Goal: Task Accomplishment & Management: Use online tool/utility

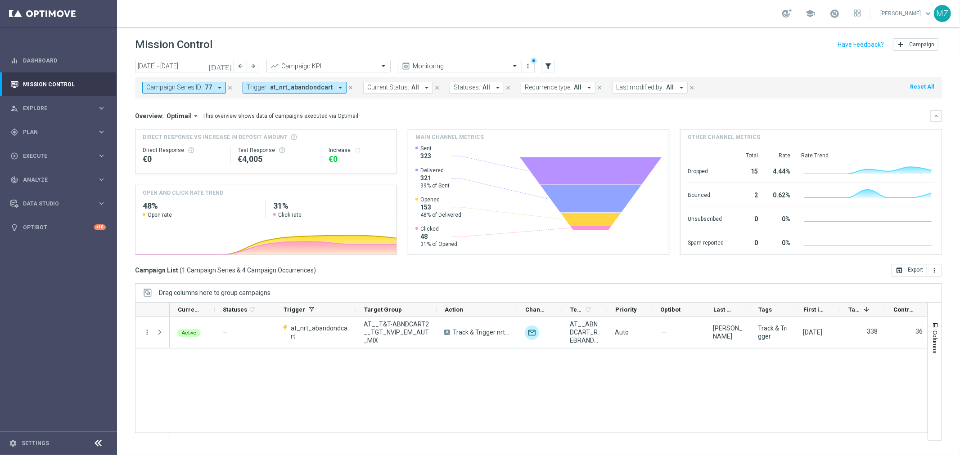
click at [227, 87] on icon "close" at bounding box center [230, 88] width 6 height 6
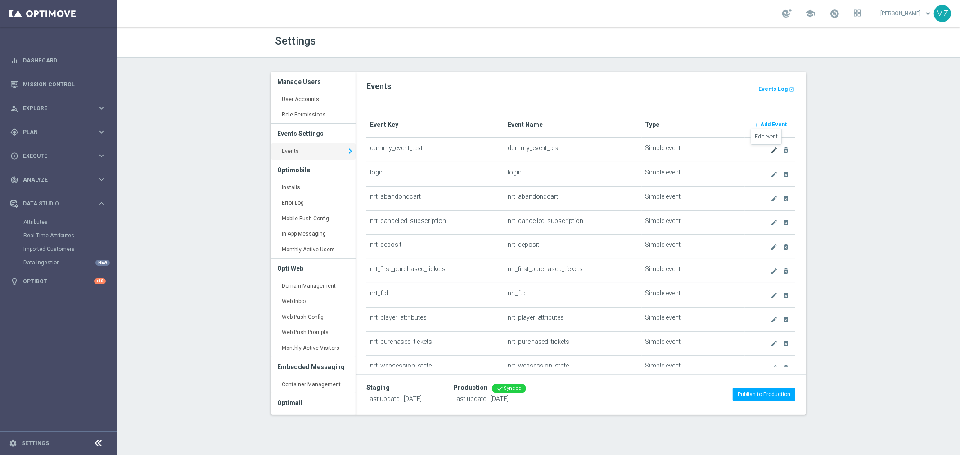
click at [770, 150] on icon "create" at bounding box center [773, 150] width 7 height 7
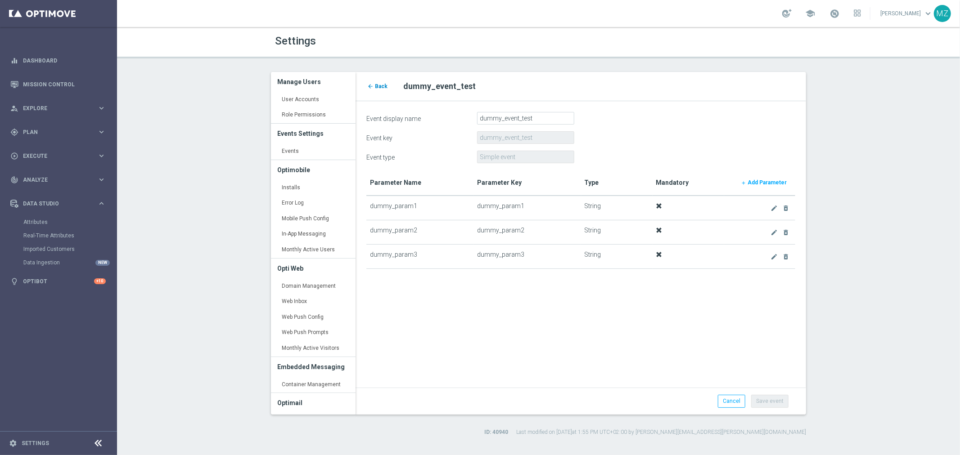
click at [376, 81] on link "arrow_back Back" at bounding box center [377, 86] width 22 height 10
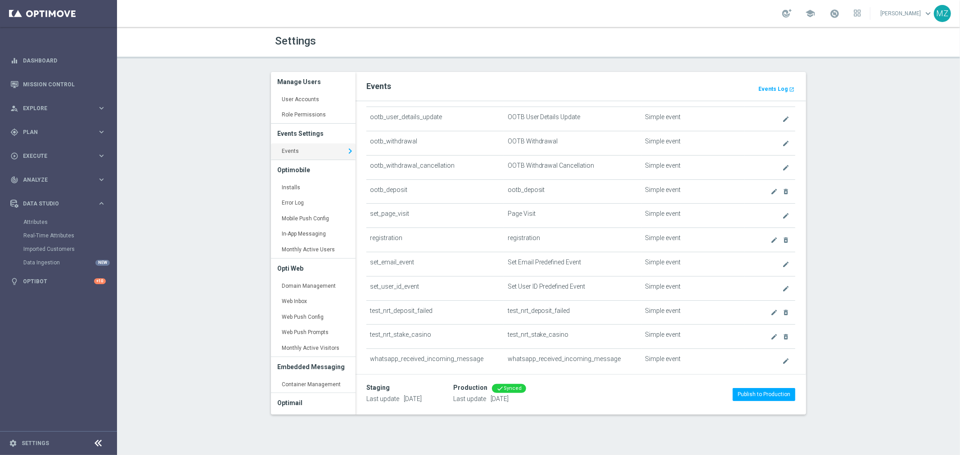
scroll to position [543, 0]
